Goal: Task Accomplishment & Management: Manage account settings

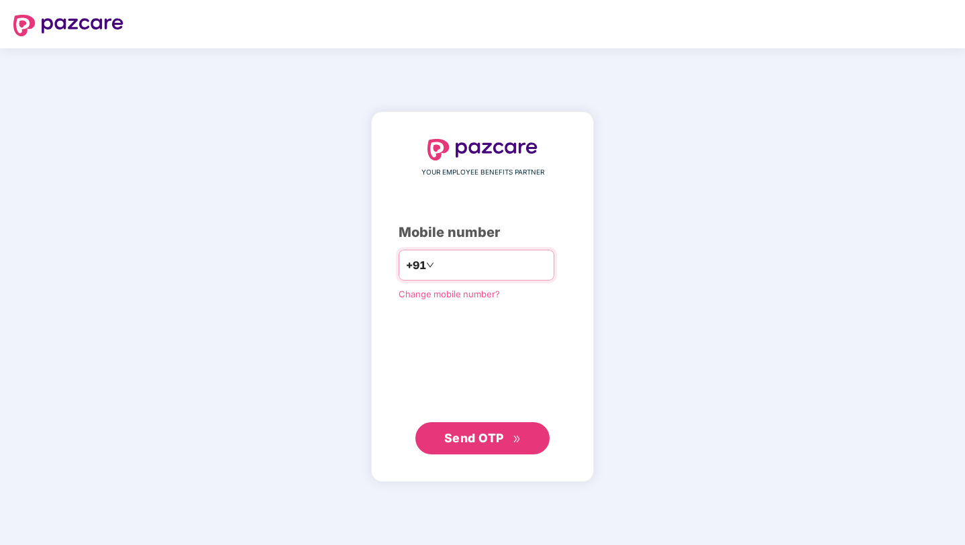
type input "**********"
click at [514, 431] on span "Send OTP" at bounding box center [482, 437] width 77 height 19
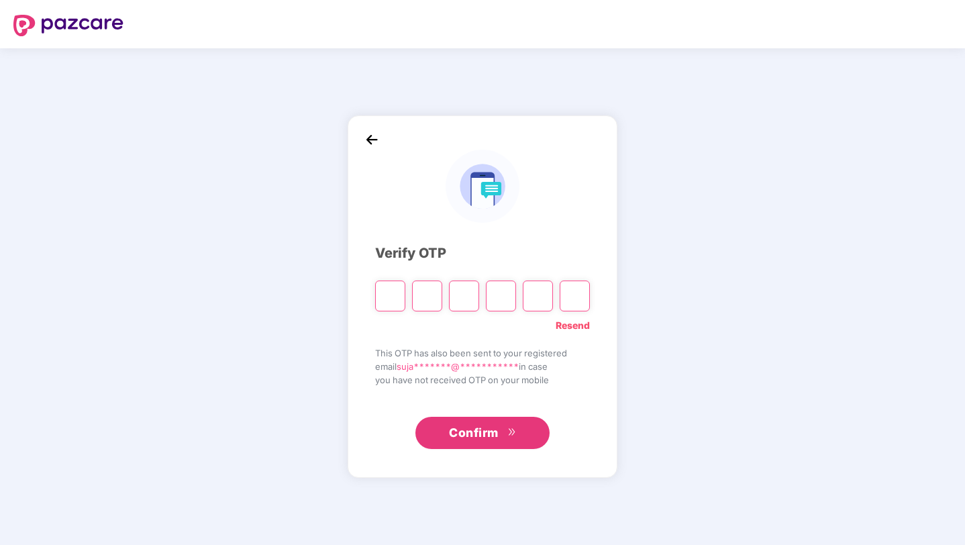
type input "*"
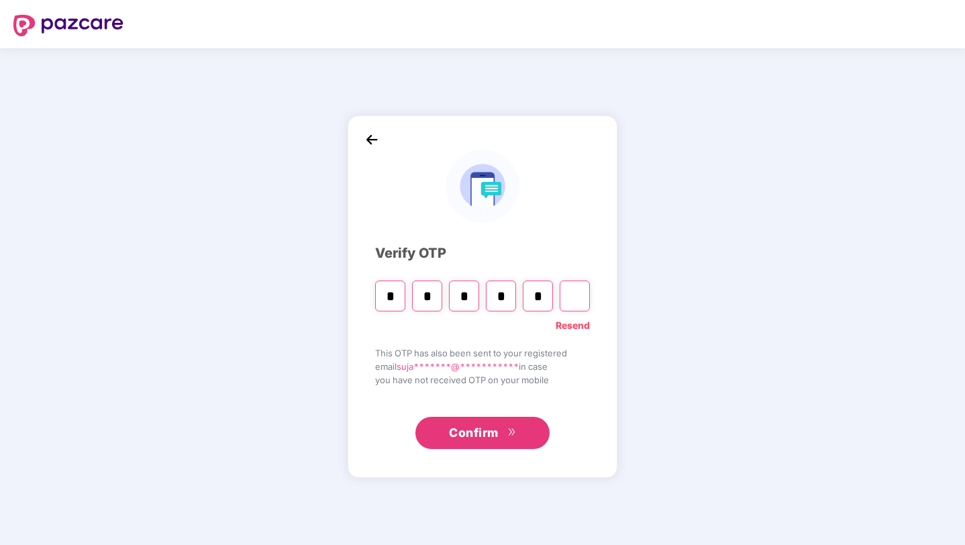
type input "*"
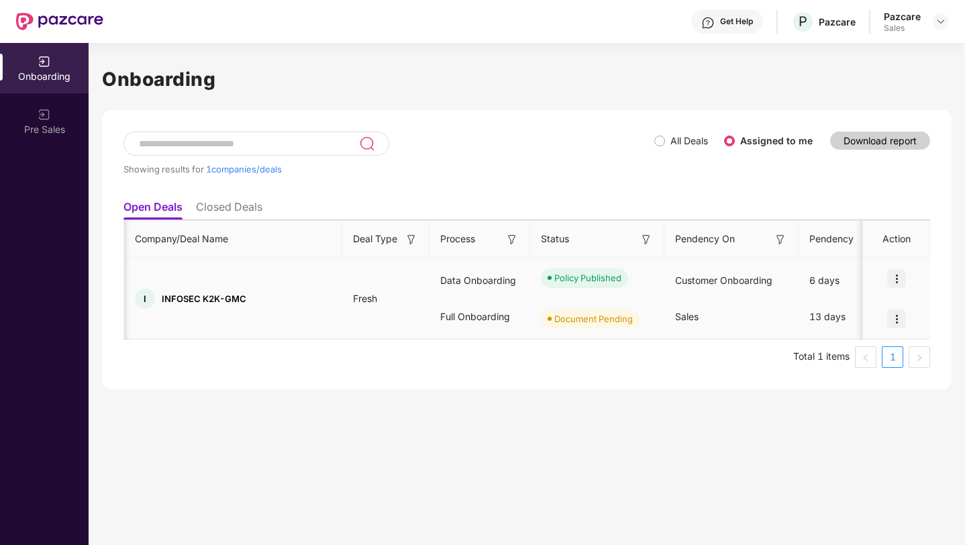
scroll to position [0, 537]
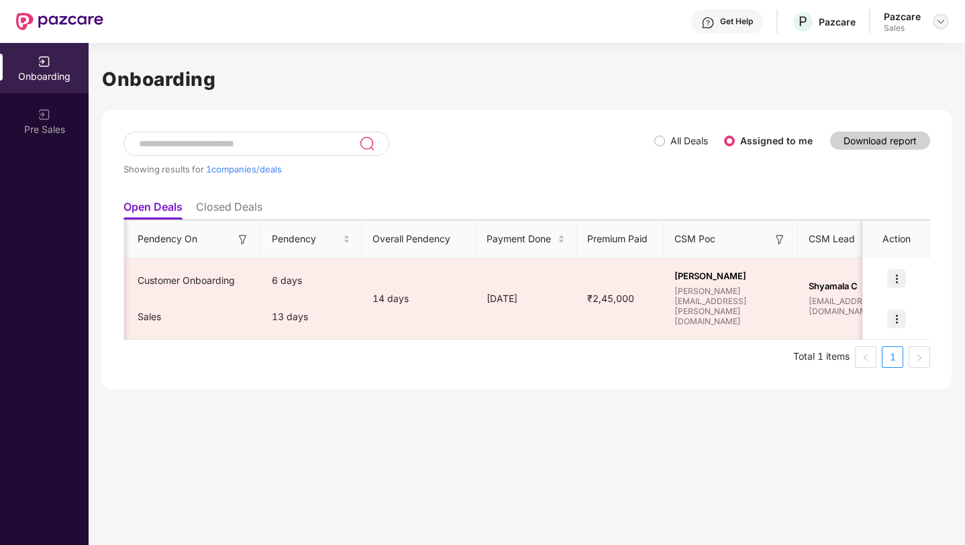
click at [938, 24] on img at bounding box center [940, 21] width 11 height 11
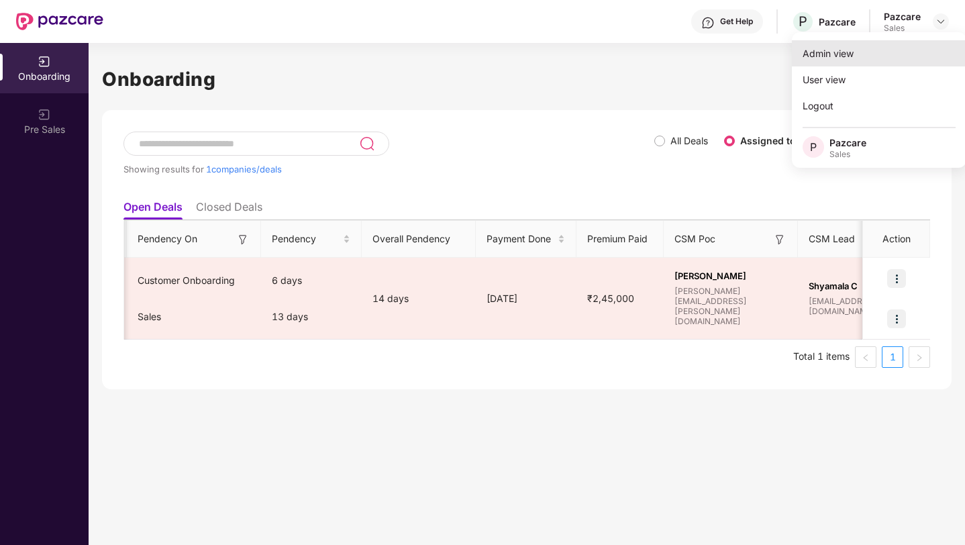
click at [863, 56] on div "Admin view" at bounding box center [879, 53] width 174 height 26
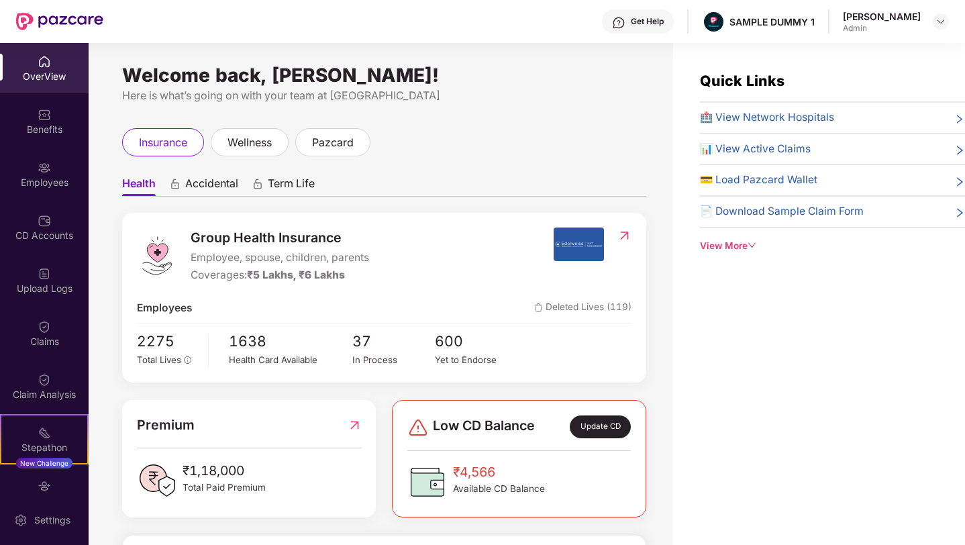
click at [46, 64] on img at bounding box center [44, 61] width 13 height 13
